Goal: Transaction & Acquisition: Purchase product/service

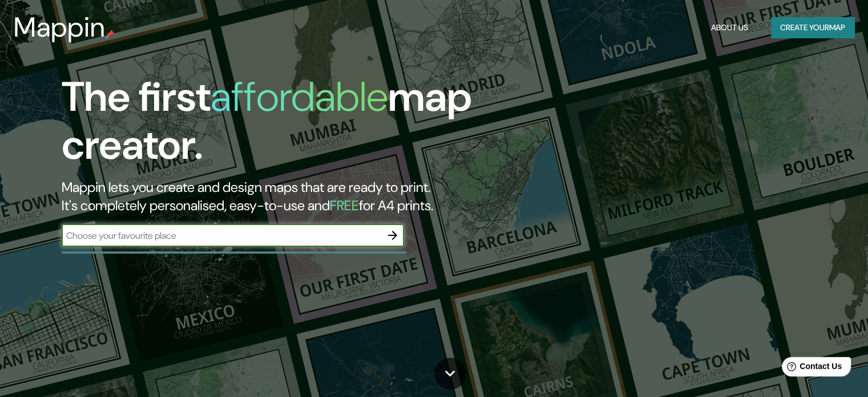
click at [255, 240] on input "text" at bounding box center [222, 235] width 320 height 13
type input "facatativa"
click at [391, 228] on icon "button" at bounding box center [393, 235] width 14 height 14
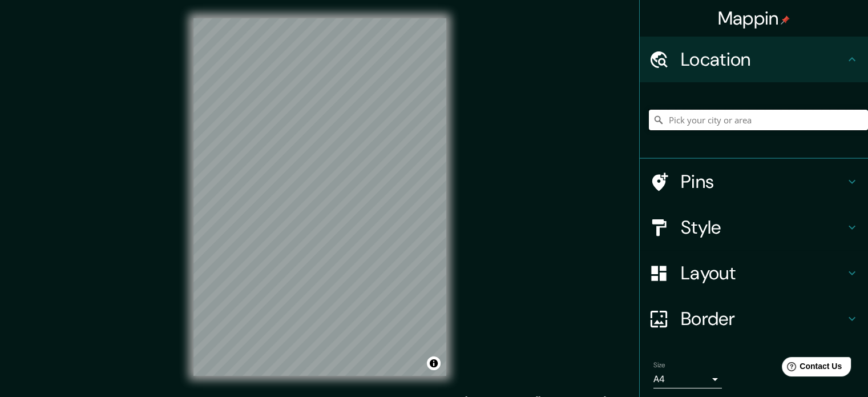
click at [705, 116] on input "Pick your city or area" at bounding box center [758, 120] width 219 height 21
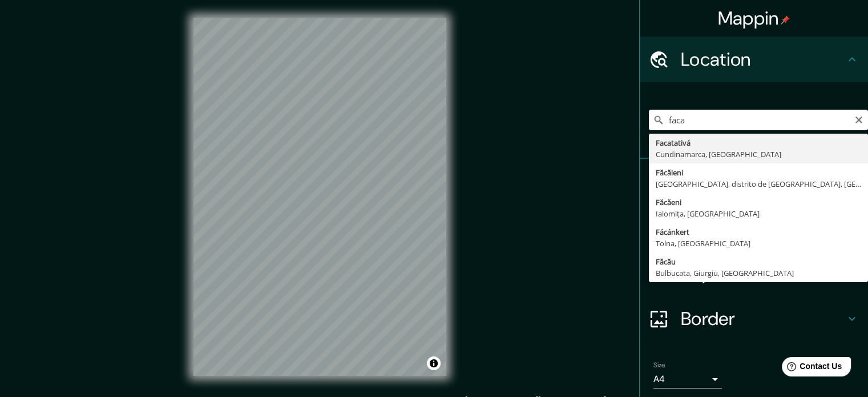
type input "Facatativá, Cundinamarca, Colombia"
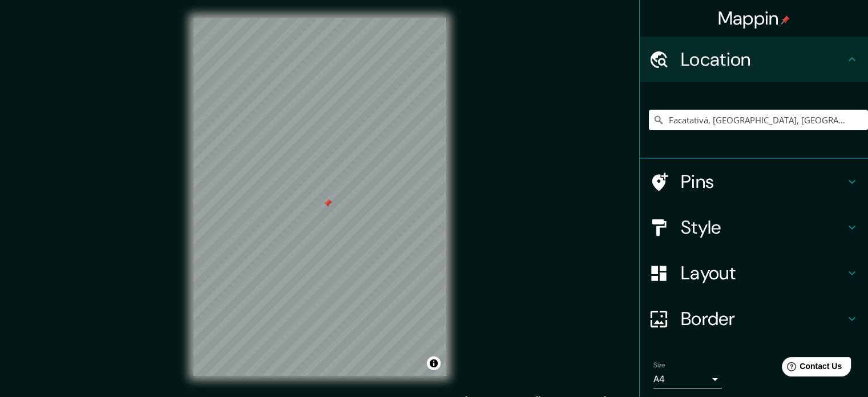
click at [739, 164] on div "Pins" at bounding box center [754, 182] width 228 height 46
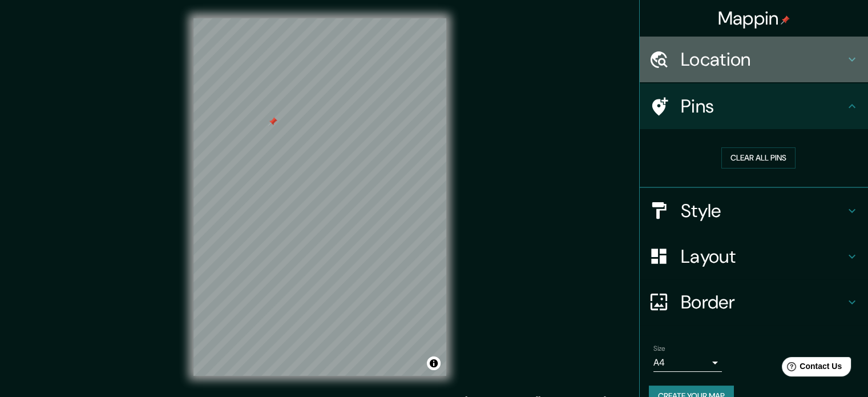
click at [739, 55] on h4 "Location" at bounding box center [763, 59] width 164 height 23
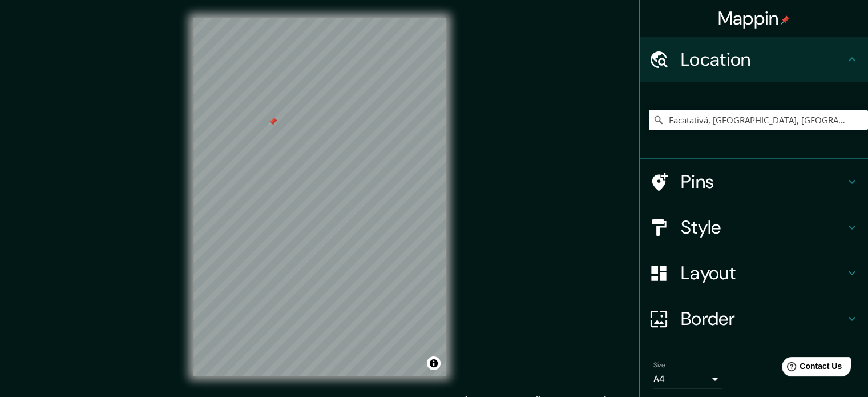
click at [739, 55] on h4 "Location" at bounding box center [763, 59] width 164 height 23
click at [701, 227] on h4 "Style" at bounding box center [763, 227] width 164 height 23
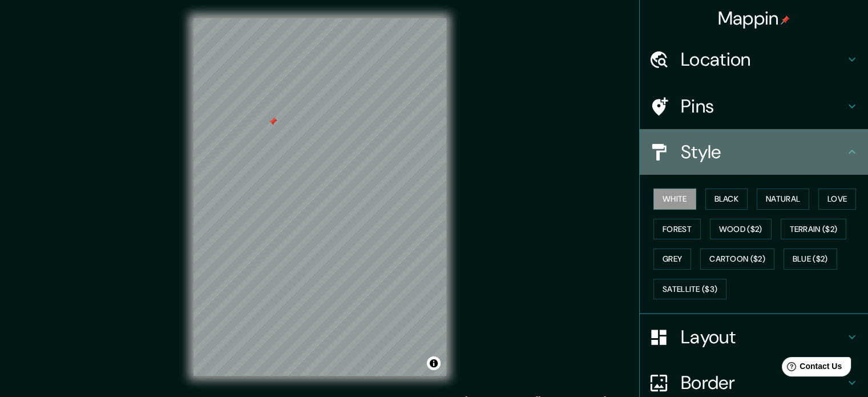
click at [720, 142] on h4 "Style" at bounding box center [763, 151] width 164 height 23
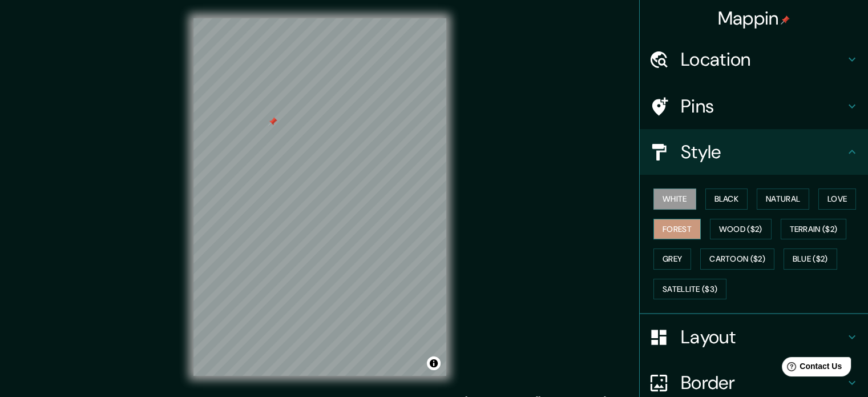
click at [669, 223] on button "Forest" at bounding box center [676, 229] width 47 height 21
click at [749, 214] on div "White Black Natural Love Forest Wood ($2) Terrain ($2) Grey Cartoon ($2) Blue (…" at bounding box center [758, 244] width 219 height 120
click at [750, 221] on button "Wood ($2)" at bounding box center [741, 229] width 62 height 21
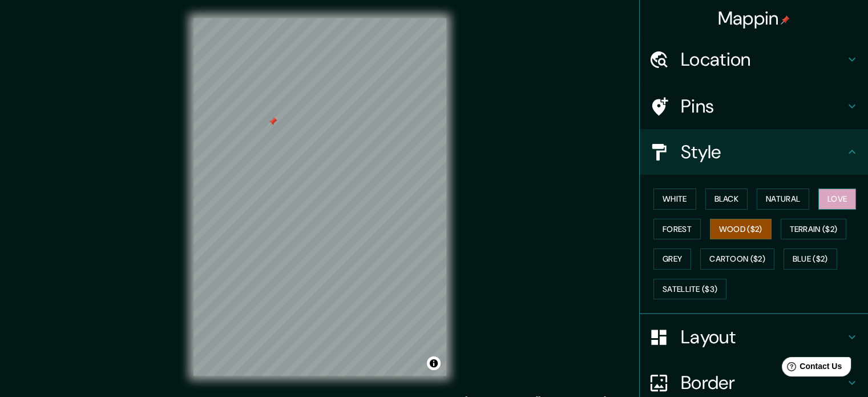
click at [828, 199] on button "Love" at bounding box center [837, 198] width 38 height 21
click at [669, 195] on button "White" at bounding box center [674, 198] width 43 height 21
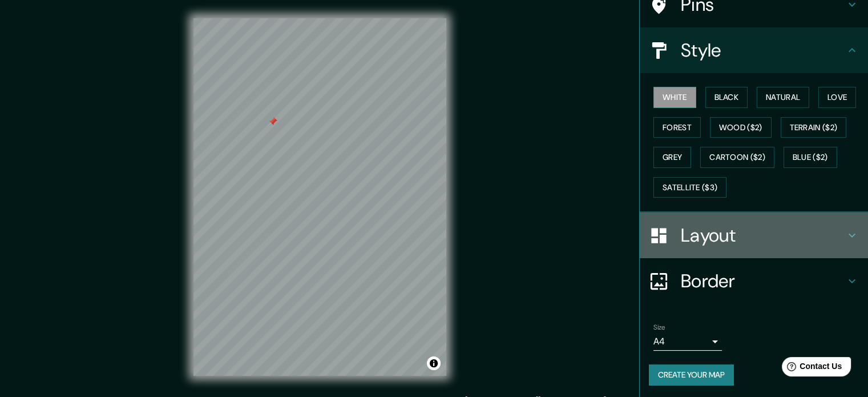
click at [731, 234] on h4 "Layout" at bounding box center [763, 235] width 164 height 23
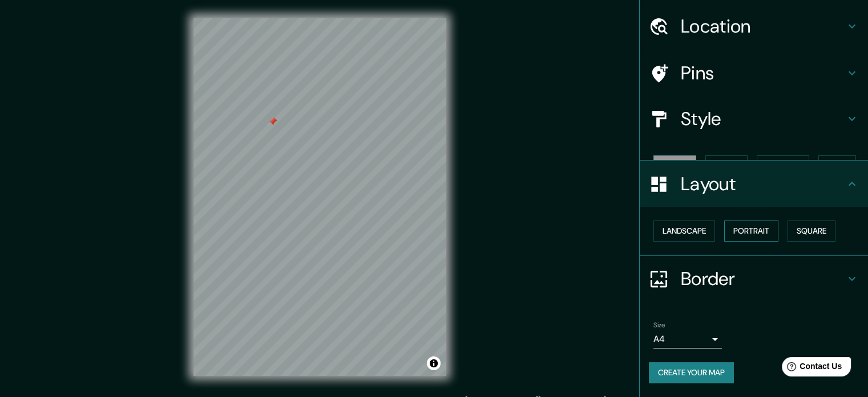
scroll to position [13, 0]
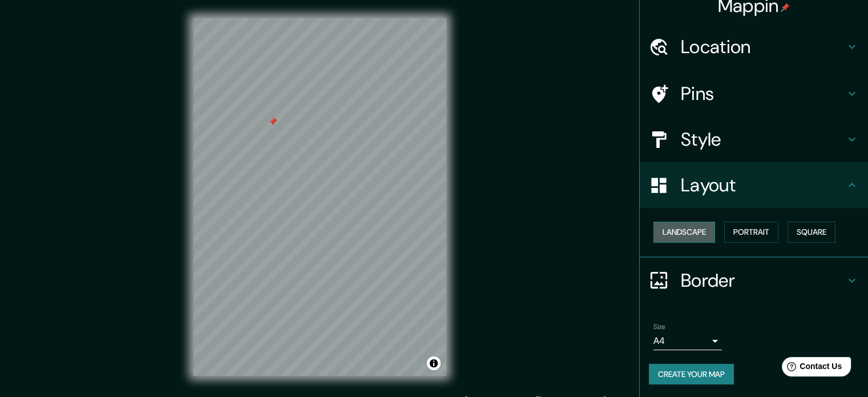
click at [681, 238] on button "Landscape" at bounding box center [684, 231] width 62 height 21
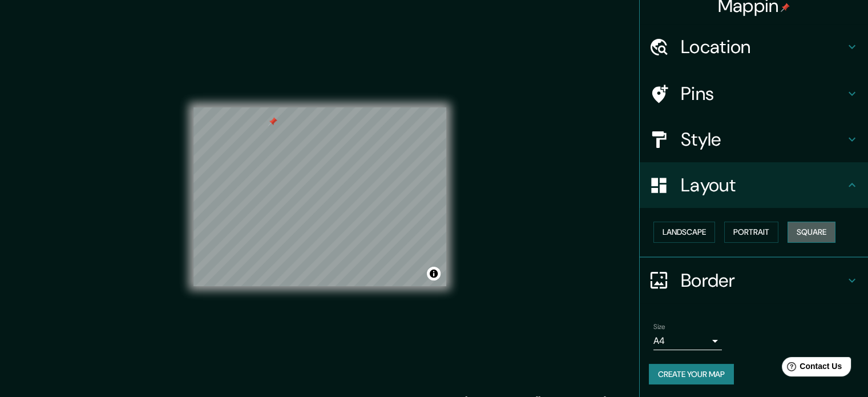
click at [799, 231] on button "Square" at bounding box center [811, 231] width 48 height 21
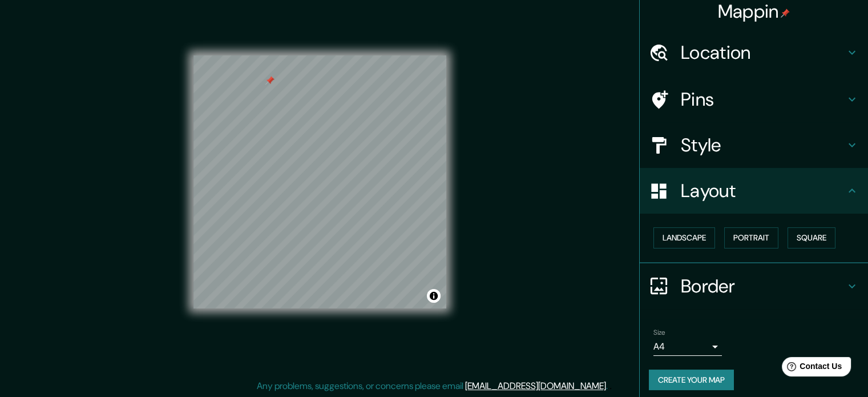
scroll to position [0, 0]
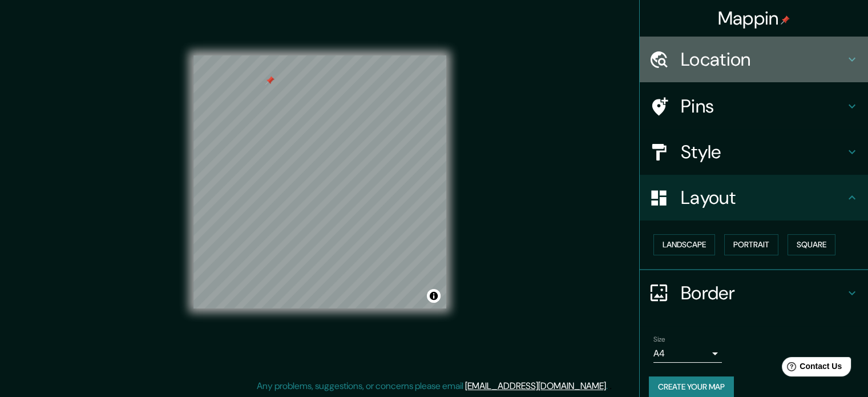
click at [719, 49] on h4 "Location" at bounding box center [763, 59] width 164 height 23
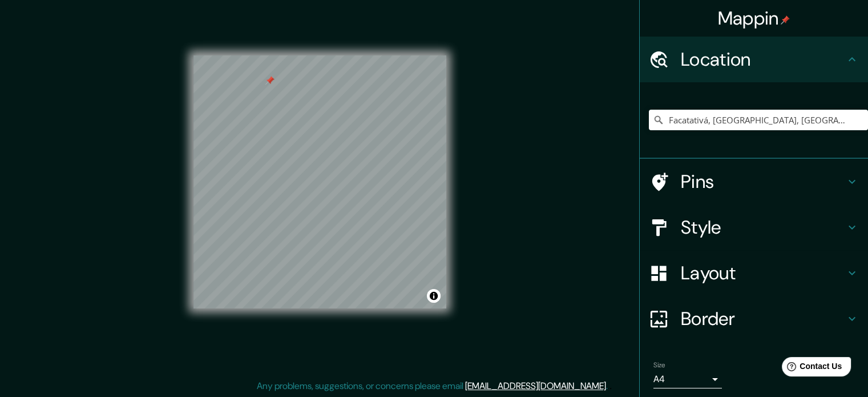
click at [719, 50] on h4 "Location" at bounding box center [763, 59] width 164 height 23
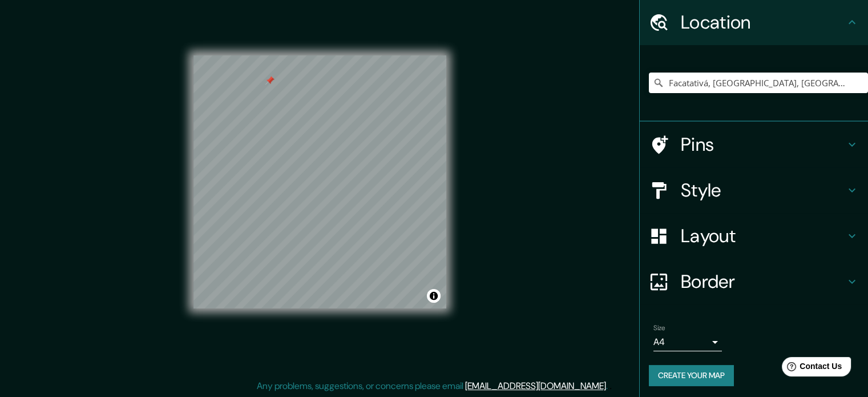
scroll to position [39, 0]
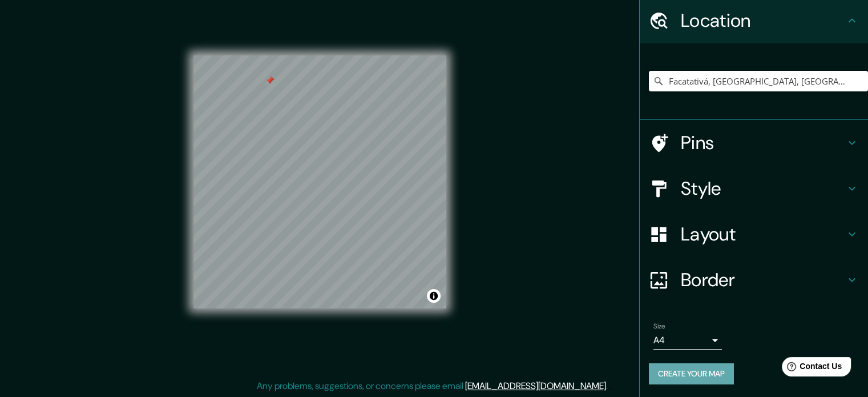
click at [690, 377] on button "Create your map" at bounding box center [691, 373] width 85 height 21
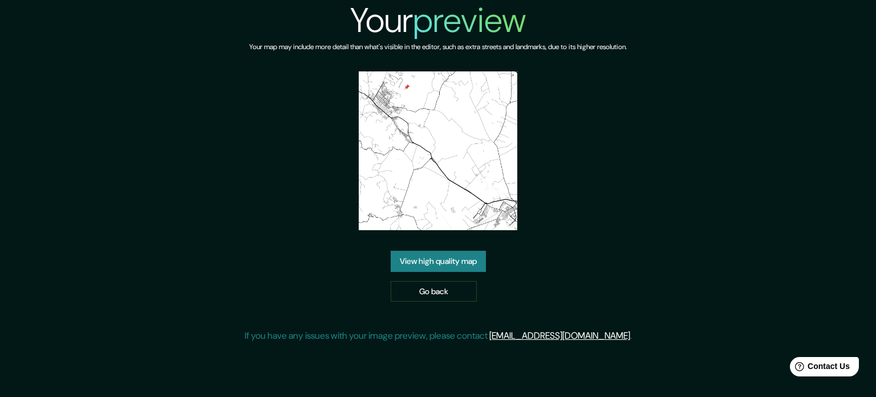
click at [462, 262] on link "View high quality map" at bounding box center [438, 260] width 95 height 21
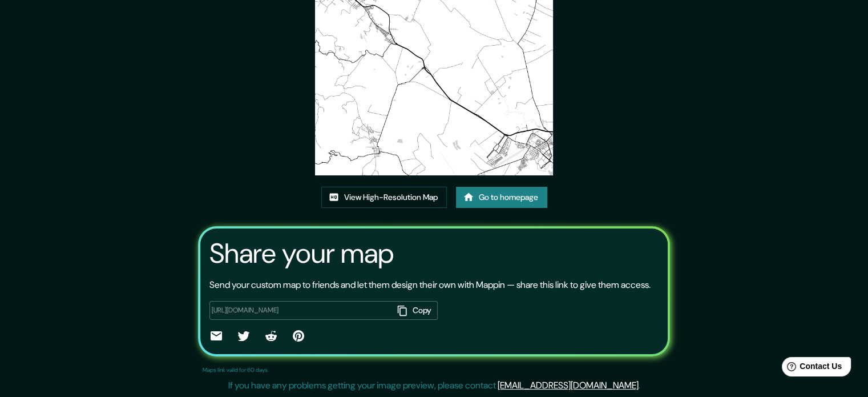
scroll to position [126, 0]
click at [393, 187] on link "View High-Resolution Map" at bounding box center [384, 197] width 126 height 21
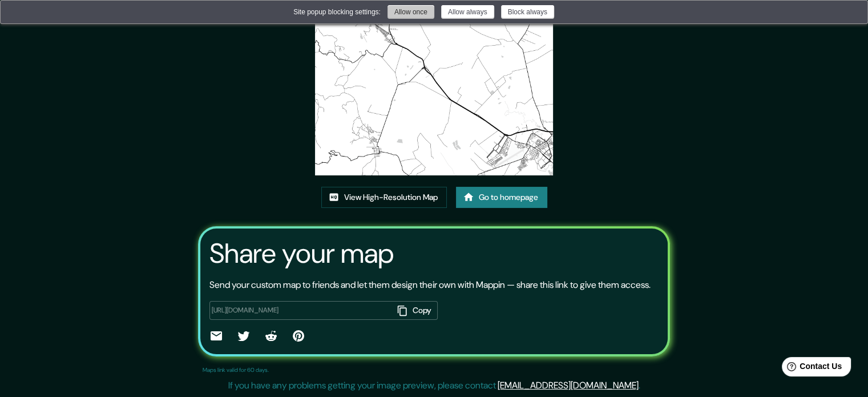
click at [411, 12] on button "Allow once" at bounding box center [410, 12] width 47 height 14
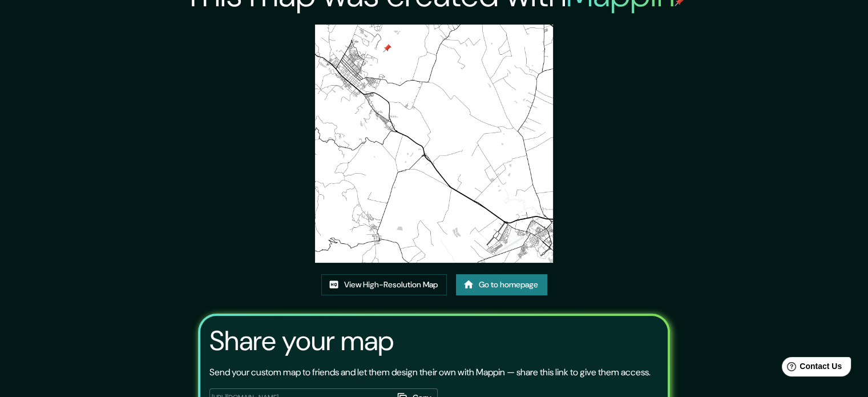
scroll to position [0, 0]
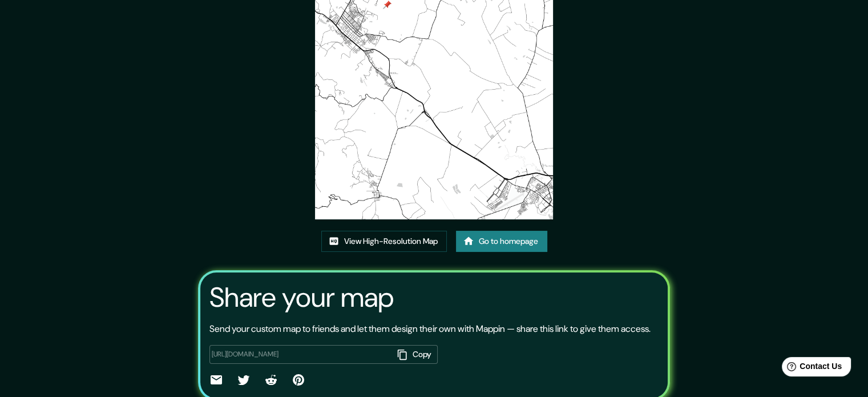
click at [486, 241] on link "Go to homepage" at bounding box center [501, 241] width 91 height 21
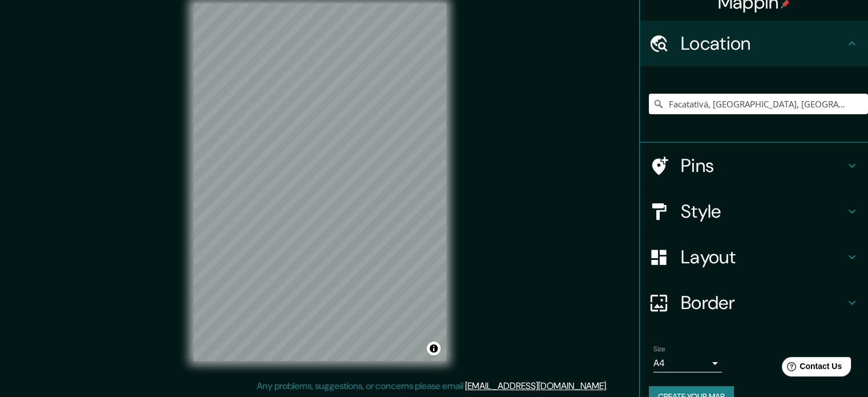
scroll to position [39, 0]
